Goal: Answer question/provide support

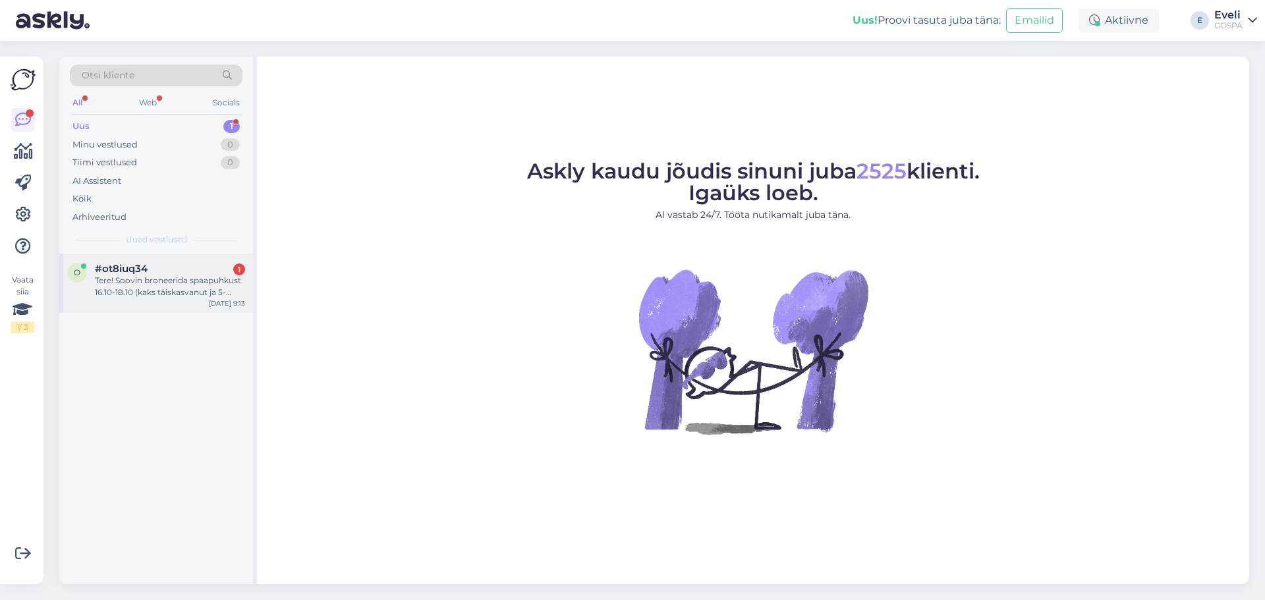
drag, startPoint x: 138, startPoint y: 286, endPoint x: 153, endPoint y: 293, distance: 15.9
click at [139, 286] on div "Tere! Soovin broneerida spaapuhkust 16.10-18.10 (kaks täiskasvanut ja 5-aastane…" at bounding box center [170, 287] width 150 height 24
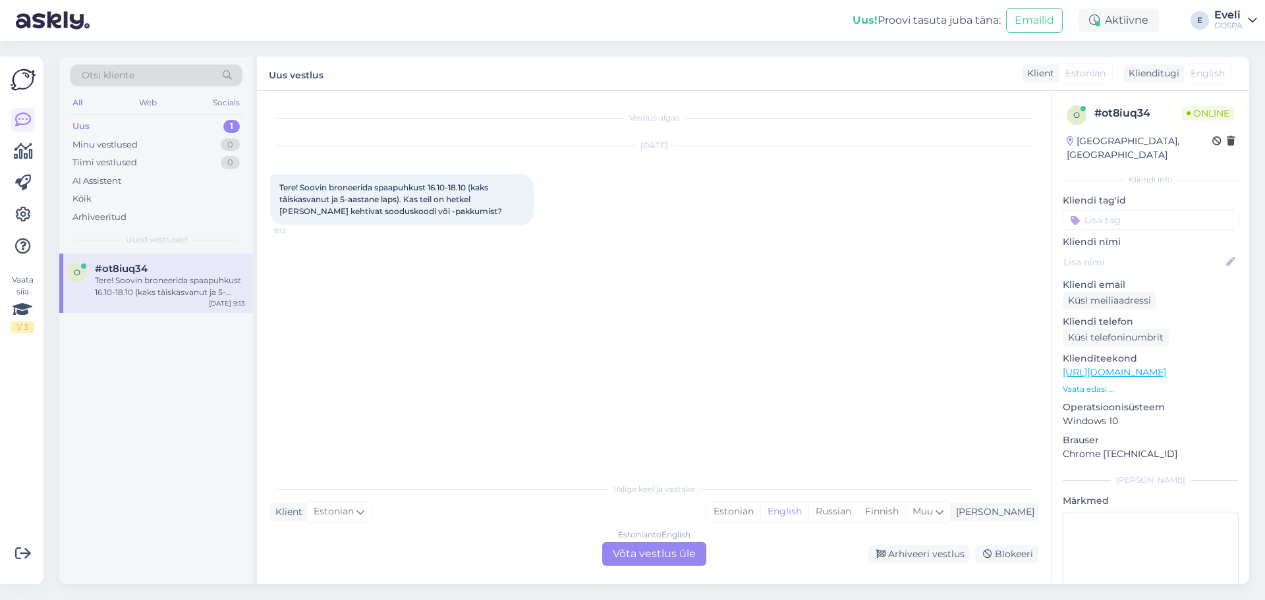
click at [666, 557] on div "Estonian to English Võta vestlus üle" at bounding box center [654, 554] width 104 height 24
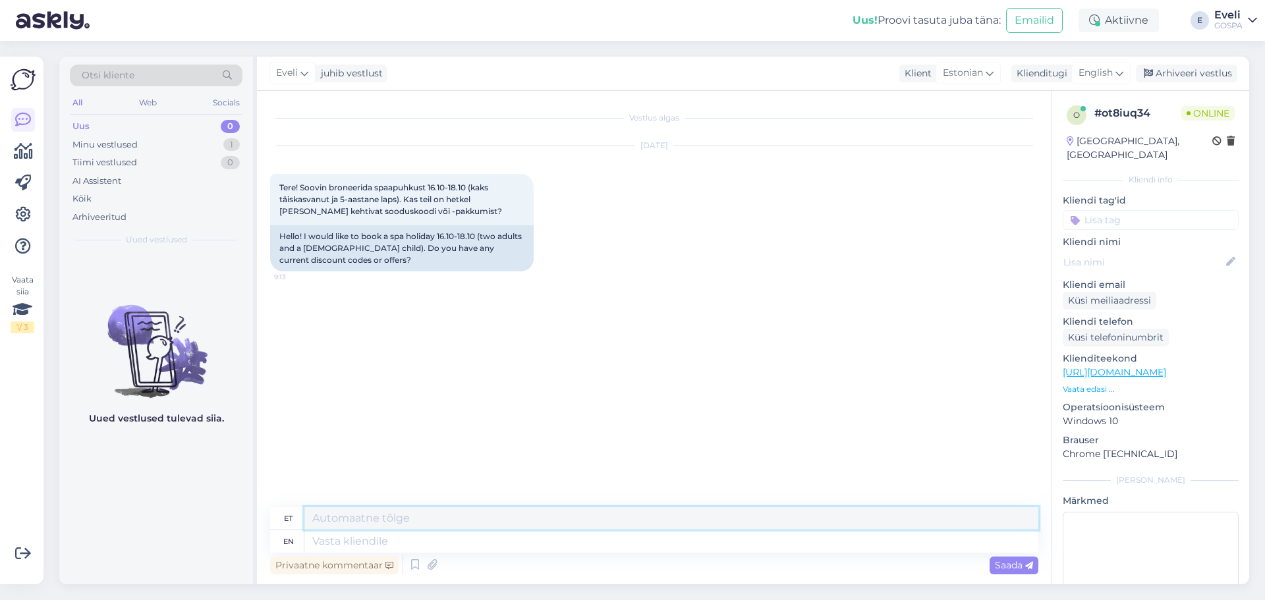
click at [443, 524] on textarea at bounding box center [671, 518] width 734 height 22
click at [1102, 76] on span "English" at bounding box center [1096, 73] width 34 height 14
type input "es"
drag, startPoint x: 1042, startPoint y: 152, endPoint x: 861, endPoint y: 187, distance: 185.3
click at [1042, 152] on link "Estonian" at bounding box center [1071, 152] width 145 height 21
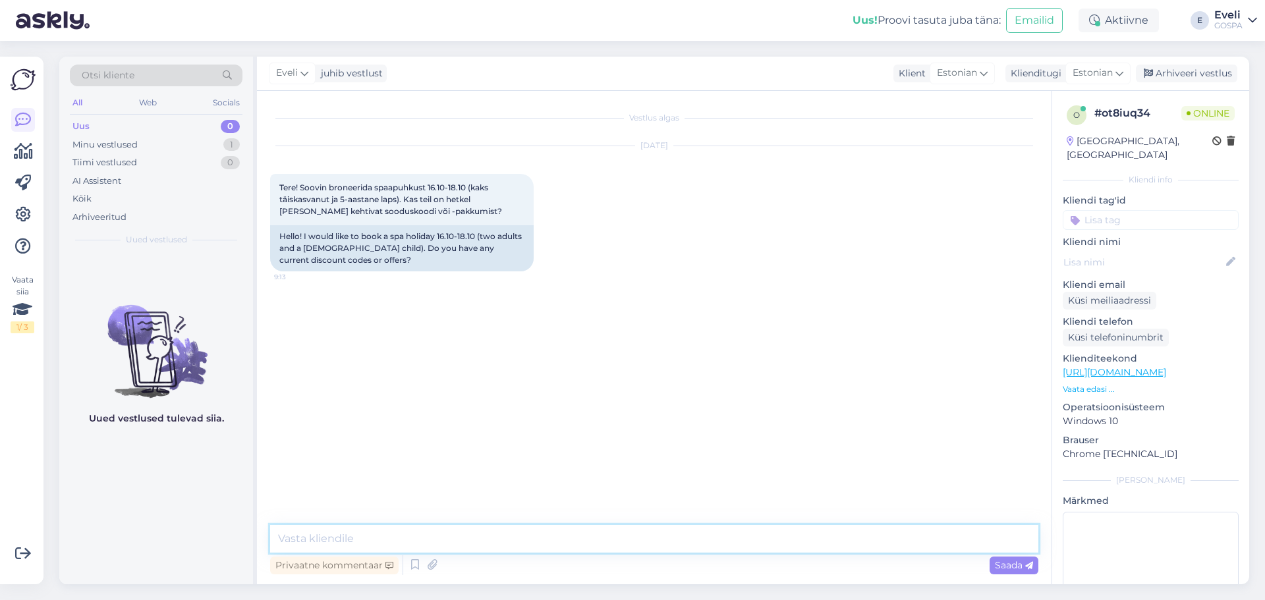
click at [350, 536] on textarea at bounding box center [654, 539] width 768 height 28
type textarea "Tere hommikust!"
type textarea "A"
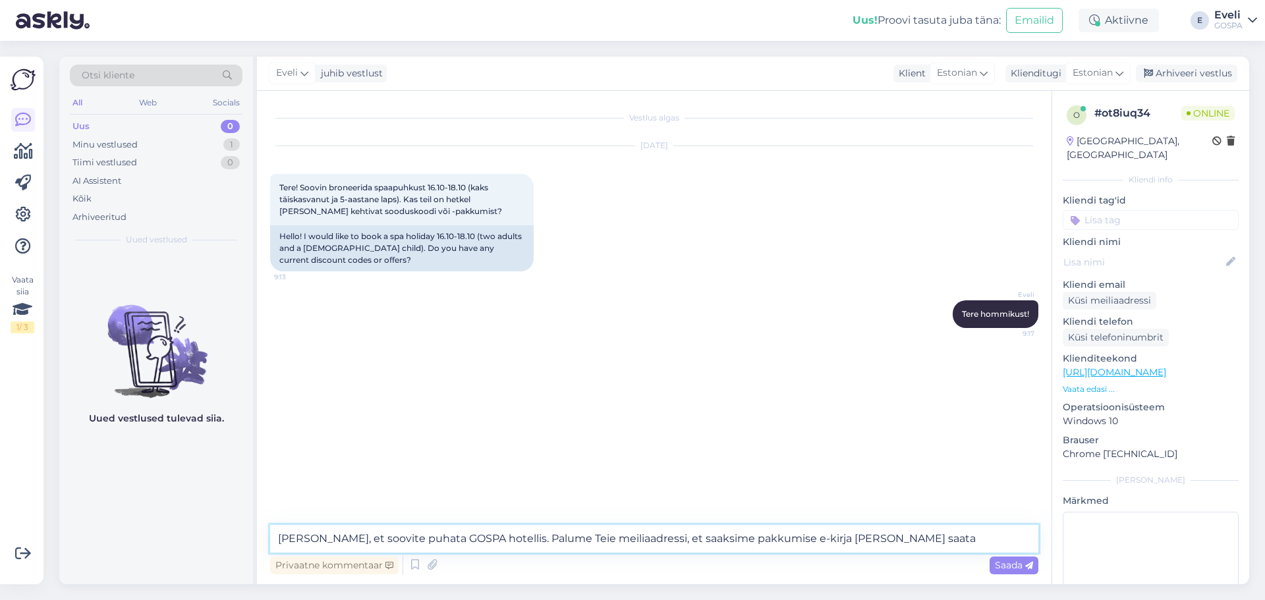
type textarea "[PERSON_NAME], et soovite puhata GOSPA hotellis. Palume Teie meiliaadressi, et …"
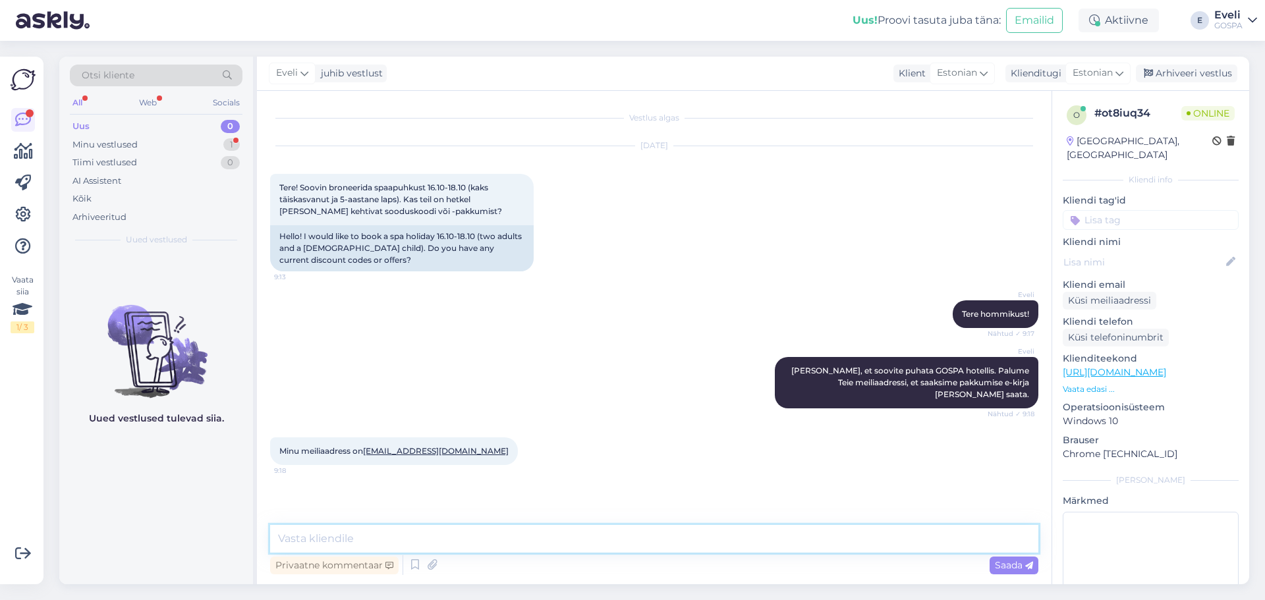
click at [325, 543] on textarea at bounding box center [654, 539] width 768 height 28
click at [389, 534] on textarea "Aitäh! Saadame Teile pakkumise." at bounding box center [654, 539] width 768 height 28
click at [518, 542] on textarea "Aitäh! Saadame Teile peagi pakkumise." at bounding box center [654, 539] width 768 height 28
click at [422, 538] on textarea "Aitäh! Saadame Teile peagi pakkumise." at bounding box center [654, 539] width 768 height 28
type textarea "Aitäh! Saadame Teile kohe pakkumise."
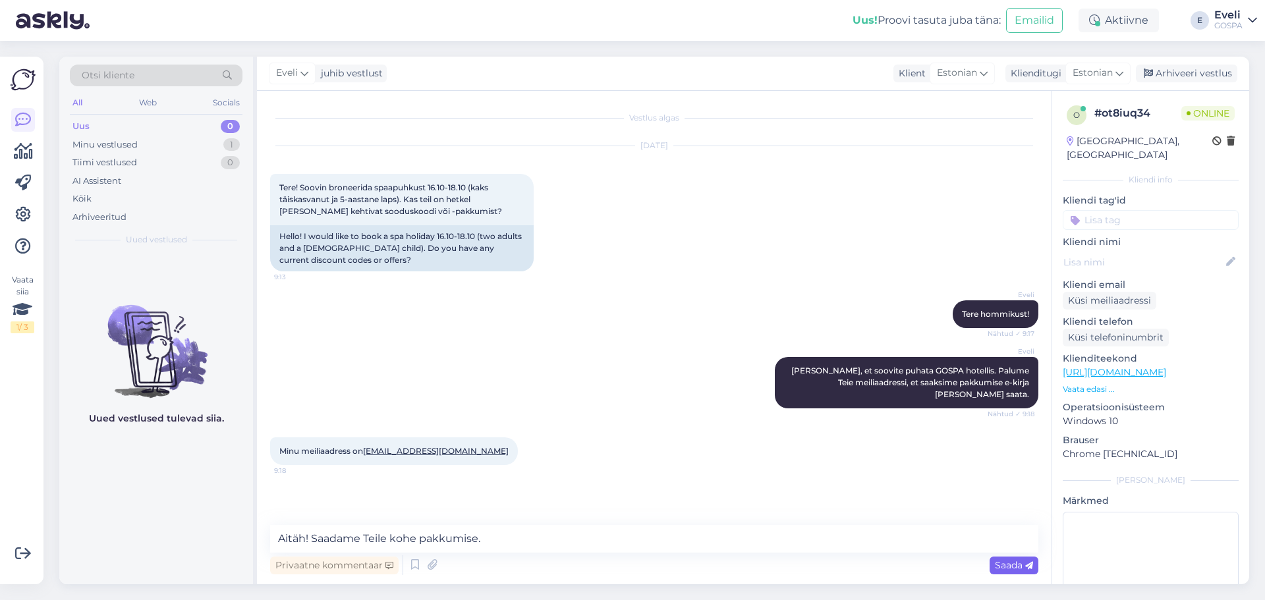
click at [994, 564] on div "Saada" at bounding box center [1014, 566] width 49 height 18
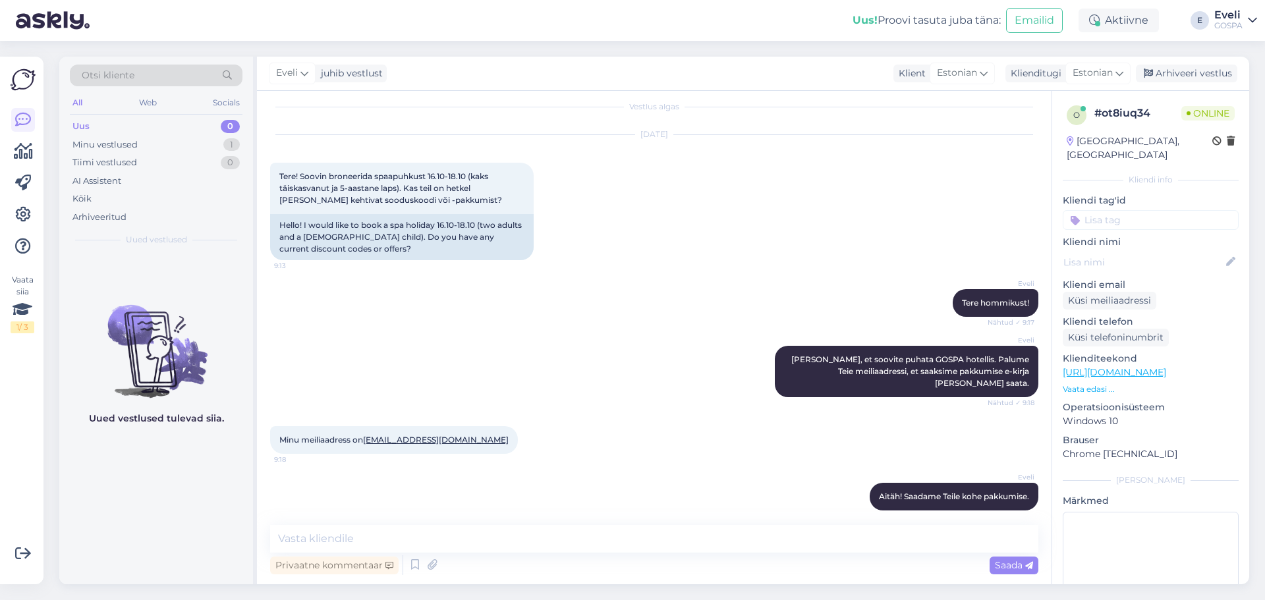
click at [407, 435] on link "[EMAIL_ADDRESS][DOMAIN_NAME]" at bounding box center [436, 440] width 146 height 10
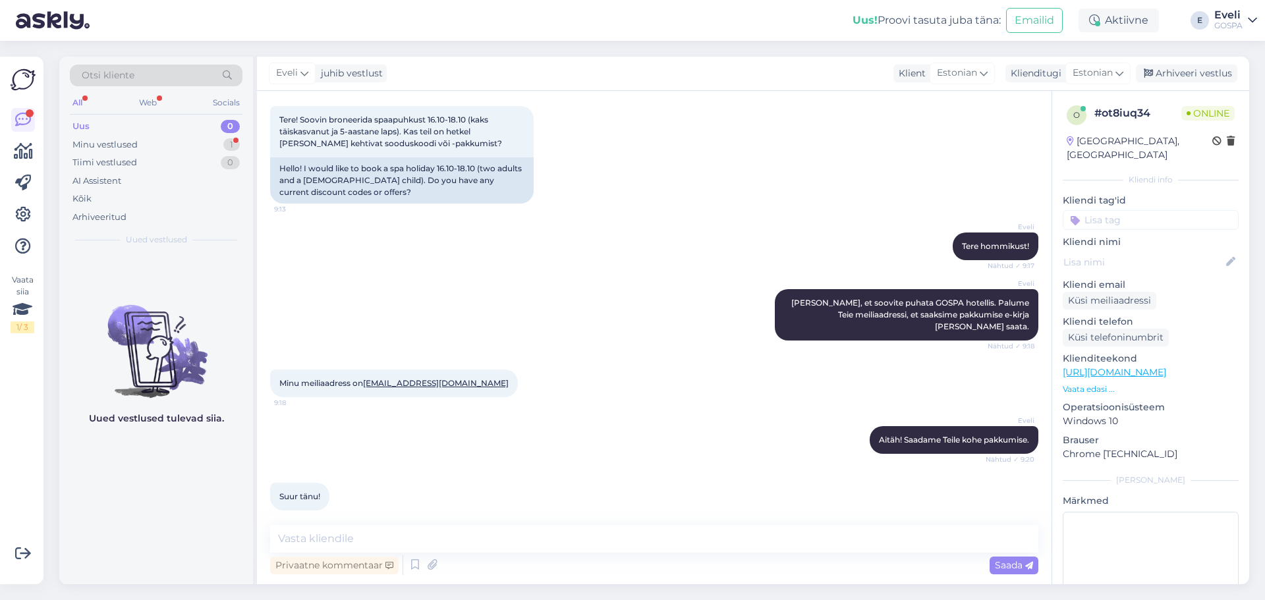
drag, startPoint x: 778, startPoint y: 208, endPoint x: 714, endPoint y: 202, distance: 64.3
click at [779, 208] on div "[DATE] Tere! Soovin broneerida spaapuhkust 16.10-18.10 (kaks täiskasvanut ja 5-…" at bounding box center [654, 141] width 768 height 154
click at [349, 536] on textarea at bounding box center [654, 539] width 768 height 28
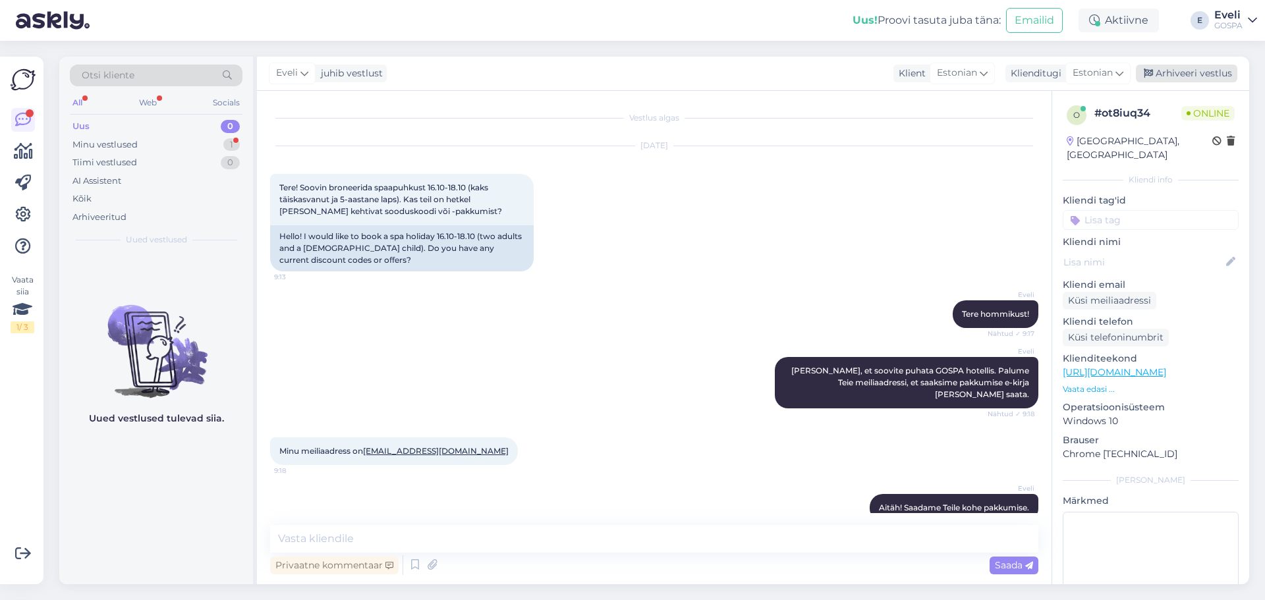
click at [1204, 67] on div "Arhiveeri vestlus" at bounding box center [1186, 74] width 101 height 18
